Goal: Task Accomplishment & Management: Manage account settings

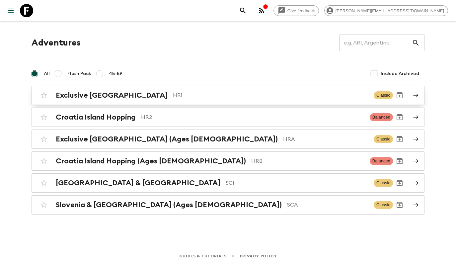
click at [170, 100] on div "Exclusive Croatia HR1 Classic" at bounding box center [215, 95] width 356 height 13
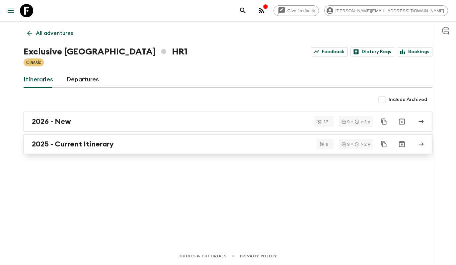
click at [165, 141] on div "2025 - Current Itinerary" at bounding box center [222, 144] width 380 height 9
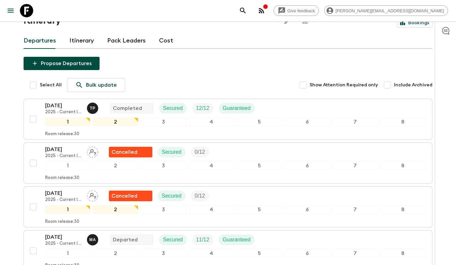
scroll to position [52, 0]
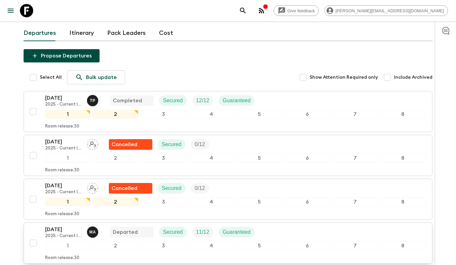
click at [284, 225] on div "[DATE] 2025 - Current Itinerary M A Departed Secured 11 / 12 Guaranteed" at bounding box center [235, 231] width 380 height 13
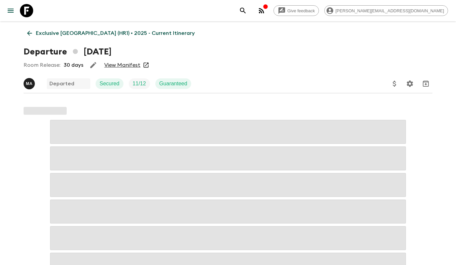
click at [116, 66] on link "View Manifest" at bounding box center [122, 65] width 36 height 7
